Goal: Task Accomplishment & Management: Manage account settings

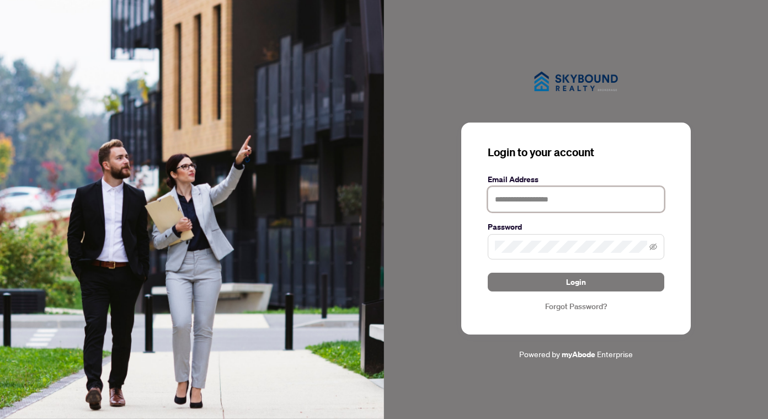
click at [528, 202] on input "text" at bounding box center [575, 198] width 176 height 25
type input "**********"
click at [487, 272] on button "Login" at bounding box center [575, 281] width 176 height 19
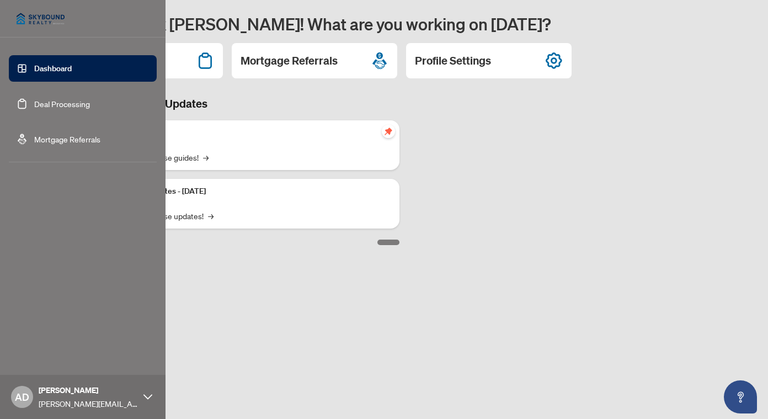
click at [90, 108] on link "Deal Processing" at bounding box center [62, 104] width 56 height 10
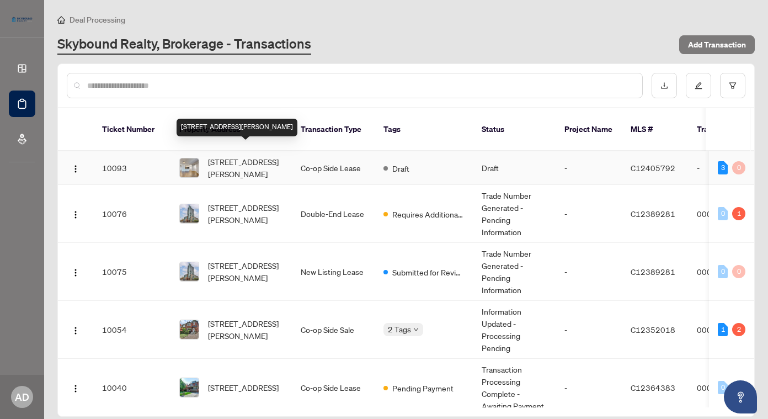
click at [240, 156] on span "[STREET_ADDRESS][PERSON_NAME]" at bounding box center [245, 168] width 75 height 24
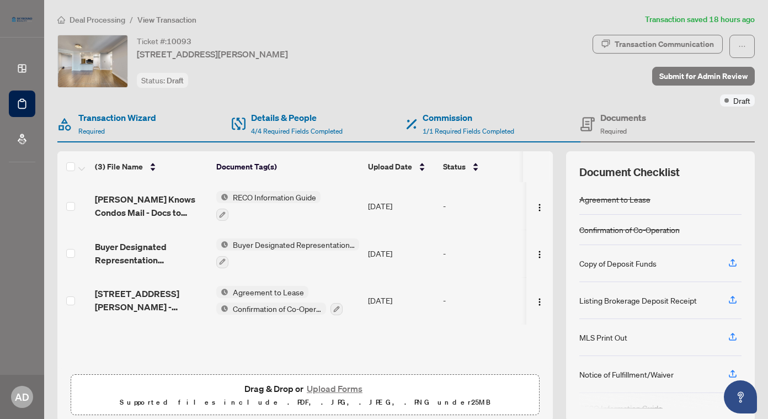
click at [610, 116] on h4 "Documents" at bounding box center [623, 117] width 46 height 13
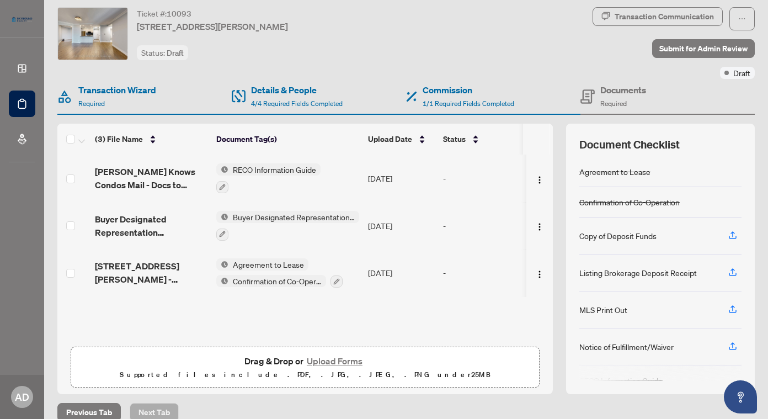
scroll to position [43, 0]
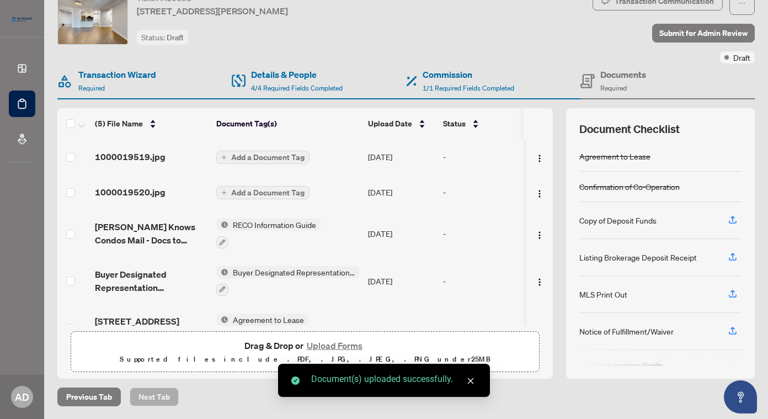
click at [258, 158] on span "Add a Document Tag" at bounding box center [267, 157] width 73 height 8
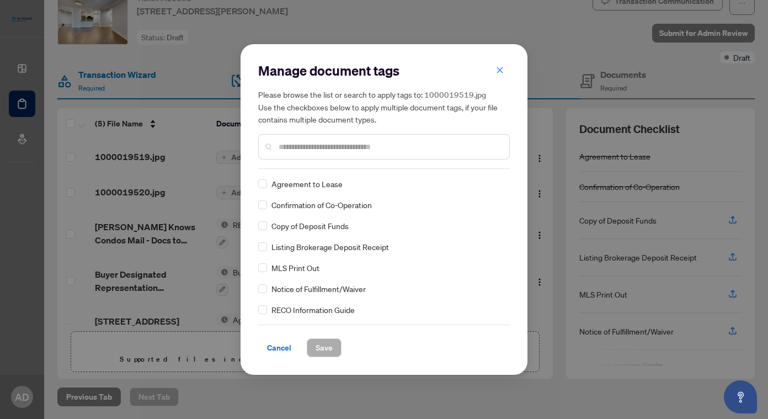
click at [269, 227] on div "Copy of Deposit Funds" at bounding box center [380, 225] width 245 height 12
click at [331, 346] on span "Save" at bounding box center [323, 348] width 17 height 18
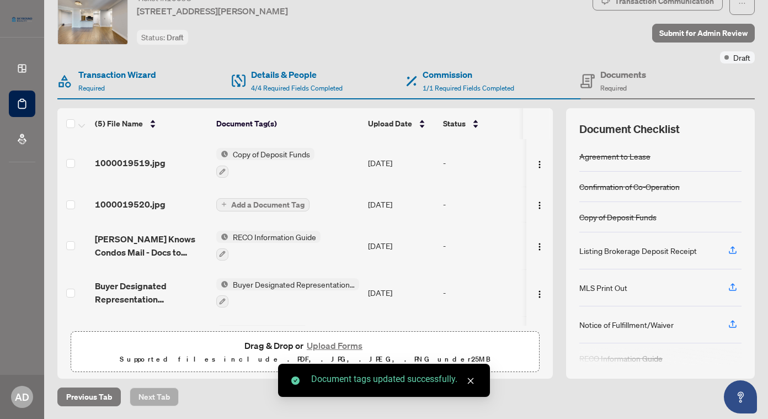
click at [281, 202] on span "Add a Document Tag" at bounding box center [267, 205] width 73 height 8
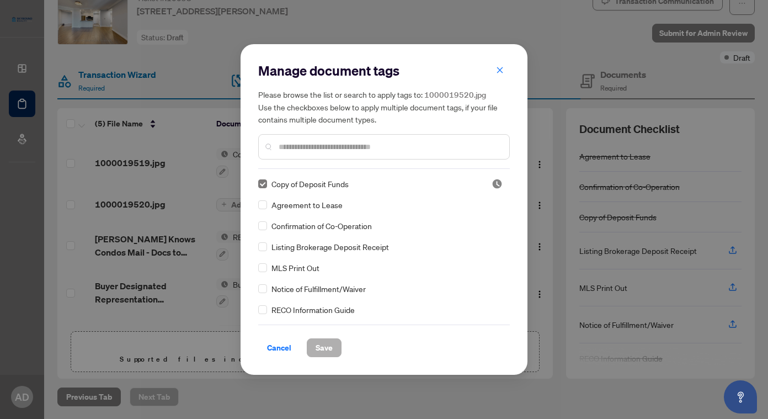
click at [325, 341] on span "Save" at bounding box center [323, 348] width 17 height 18
